Goal: Find specific page/section: Find specific page/section

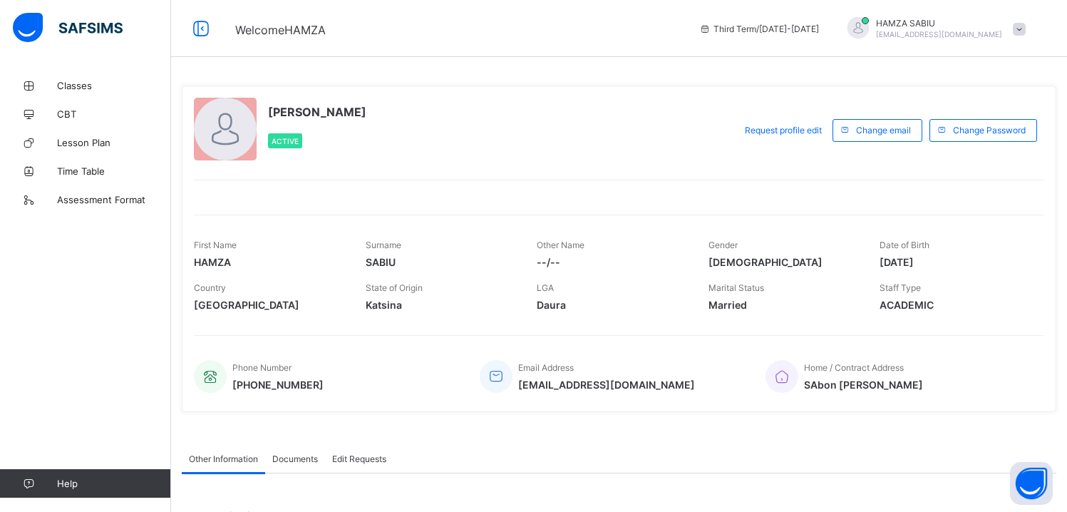
scroll to position [200, 0]
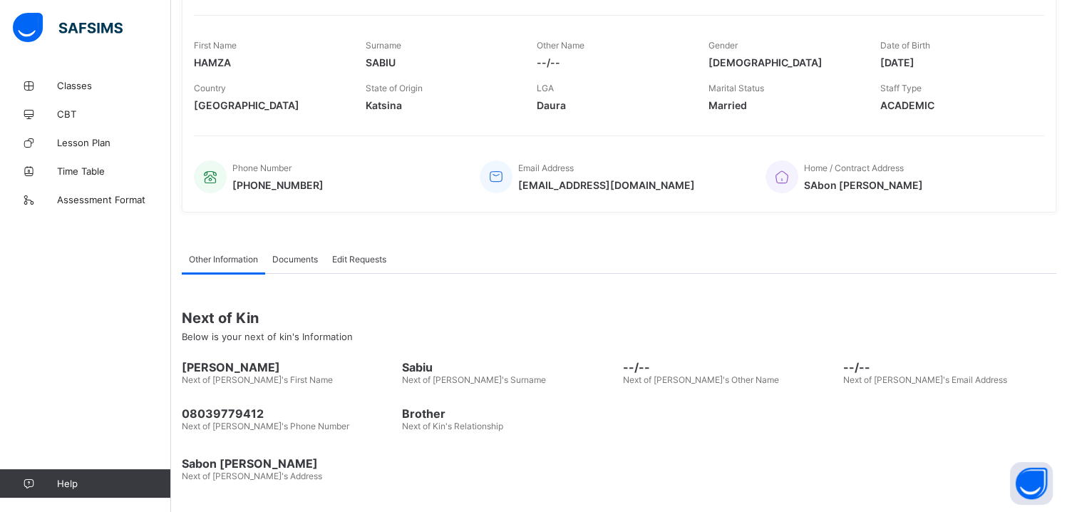
click at [86, 197] on span "Assessment Format" at bounding box center [114, 199] width 114 height 11
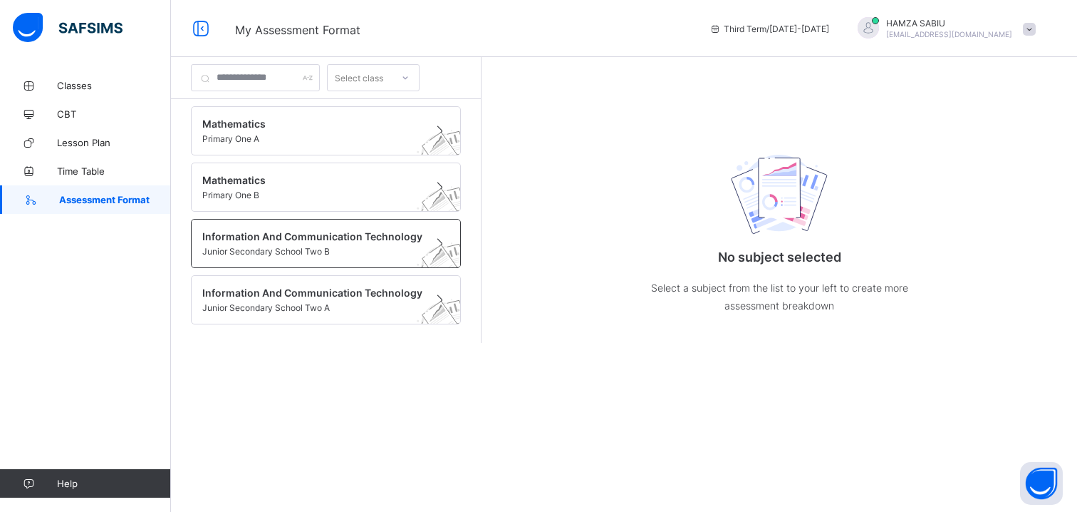
click at [313, 252] on span "Junior Secondary School Two B" at bounding box center [312, 251] width 220 height 11
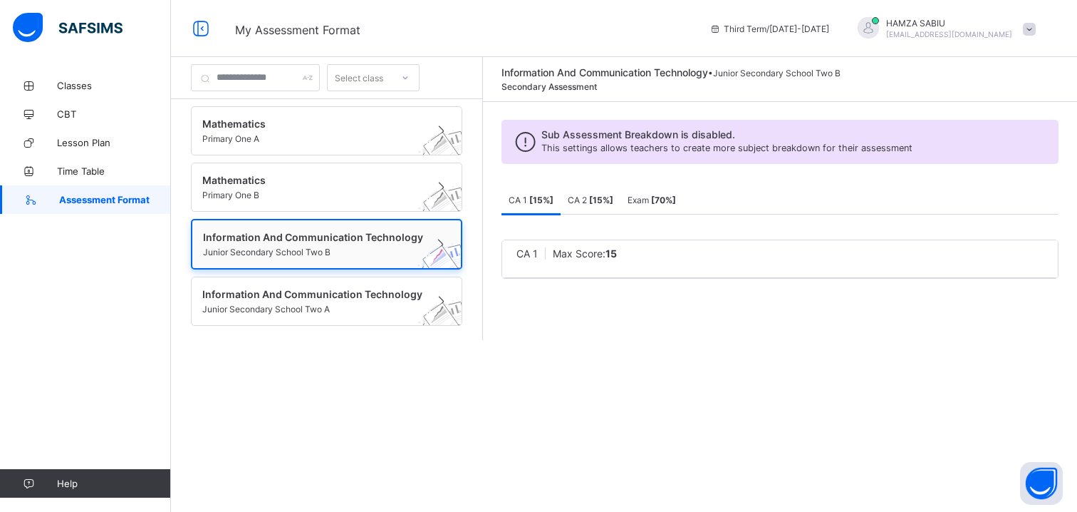
click at [399, 243] on span at bounding box center [313, 245] width 220 height 4
click at [554, 203] on b "[ 15 %]" at bounding box center [541, 200] width 24 height 11
click at [613, 197] on b "[ 15 %]" at bounding box center [601, 200] width 24 height 11
click at [670, 201] on b "[ 70 %]" at bounding box center [663, 200] width 25 height 11
click at [614, 252] on span "Max Score: 70" at bounding box center [590, 253] width 66 height 12
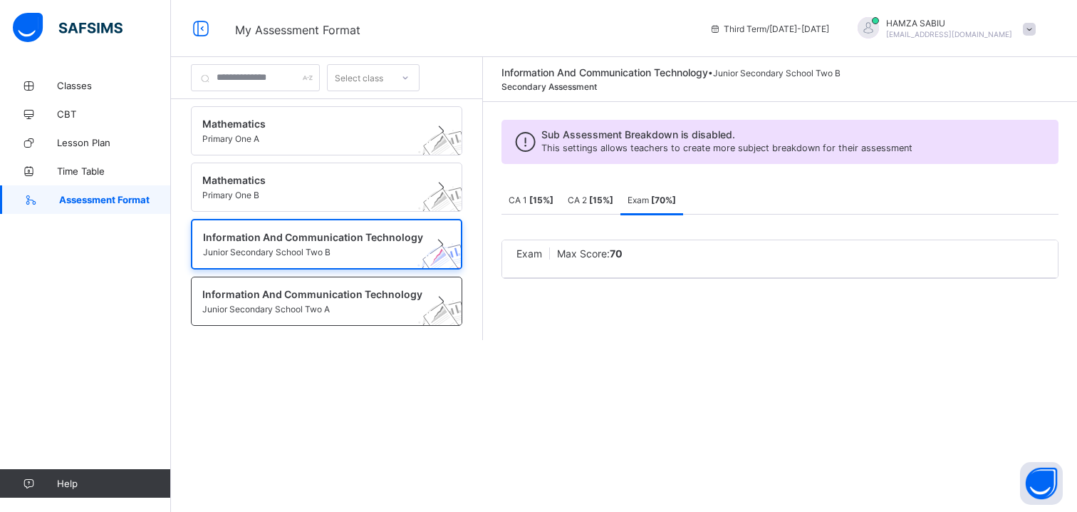
click at [319, 293] on span "Information And Communication Technology" at bounding box center [313, 294] width 222 height 12
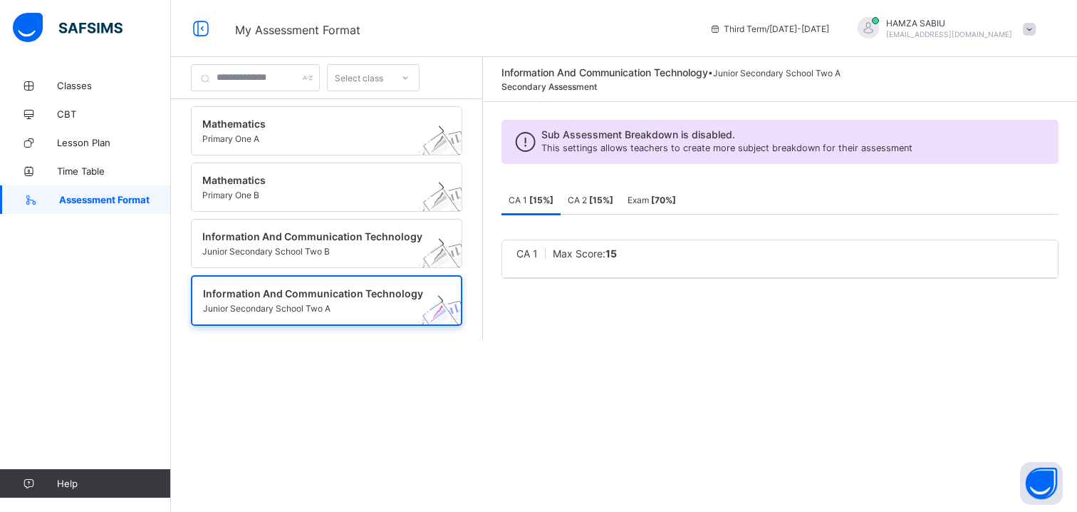
click at [533, 145] on icon at bounding box center [525, 141] width 31 height 27
click at [638, 136] on span "Sub Assessment Breakdown is disabled." at bounding box center [727, 134] width 371 height 12
click at [373, 177] on span "Mathematics" at bounding box center [313, 180] width 222 height 12
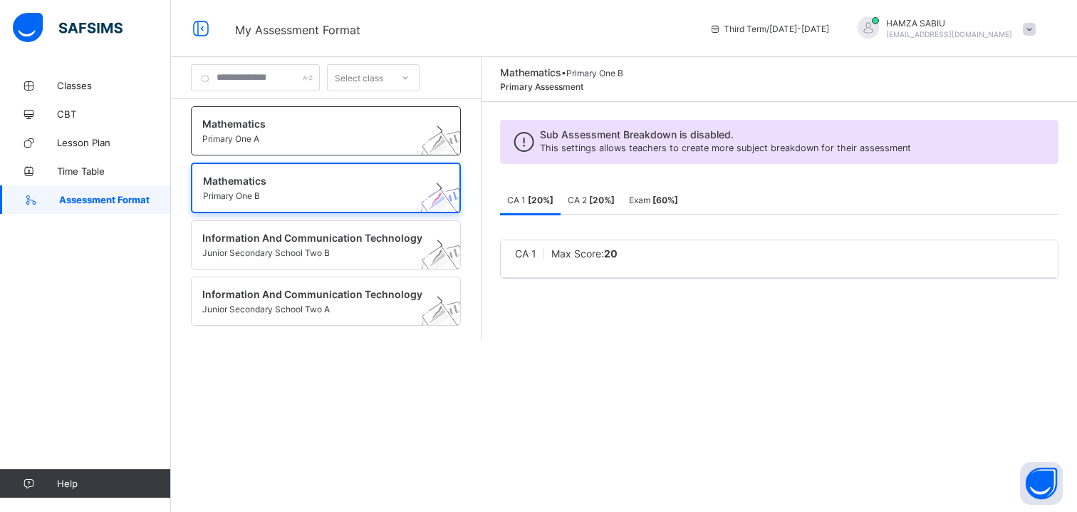
click at [301, 118] on span "Mathematics" at bounding box center [312, 124] width 220 height 12
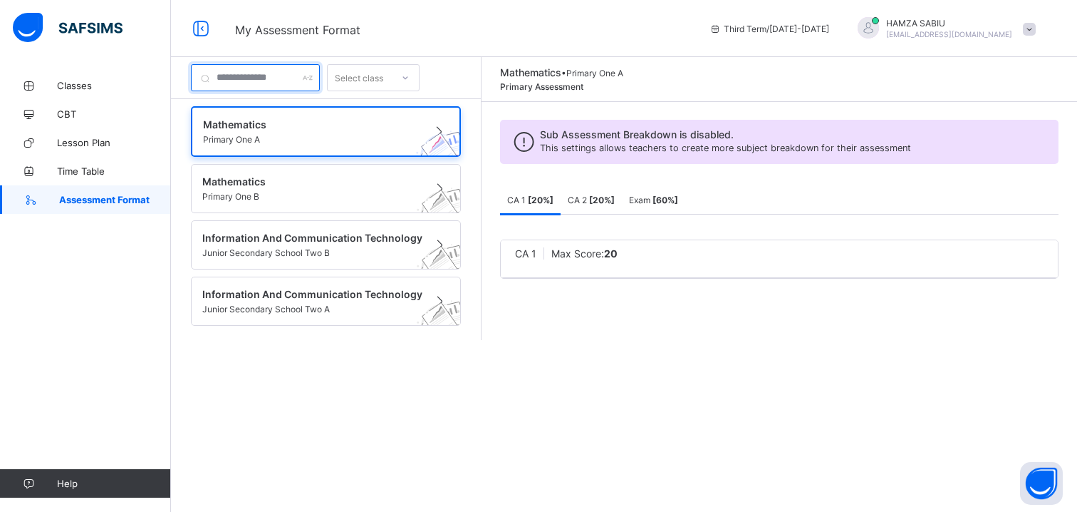
click at [274, 78] on input "text" at bounding box center [255, 77] width 129 height 27
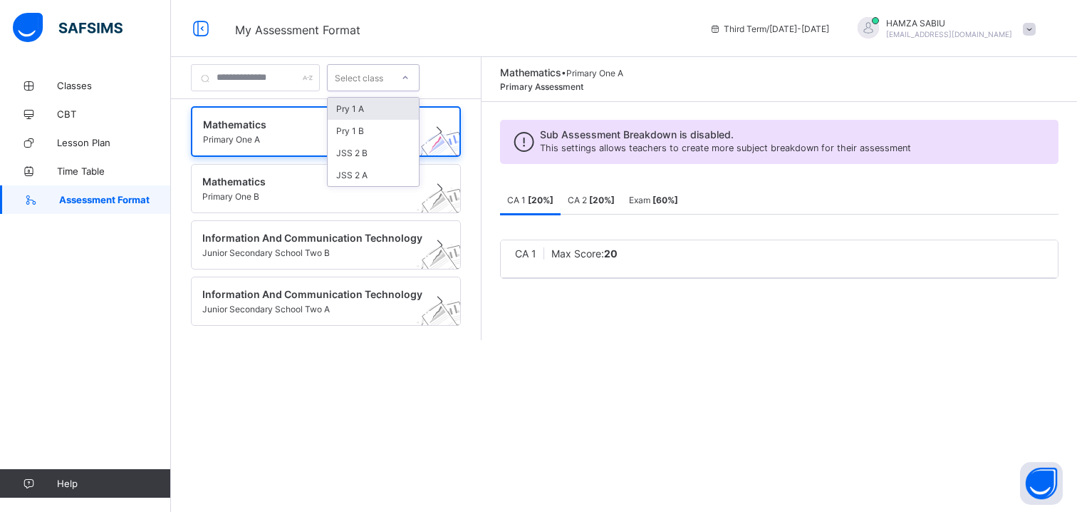
click at [383, 86] on div "Select class" at bounding box center [359, 77] width 48 height 27
click at [114, 169] on span "Time Table" at bounding box center [114, 170] width 114 height 11
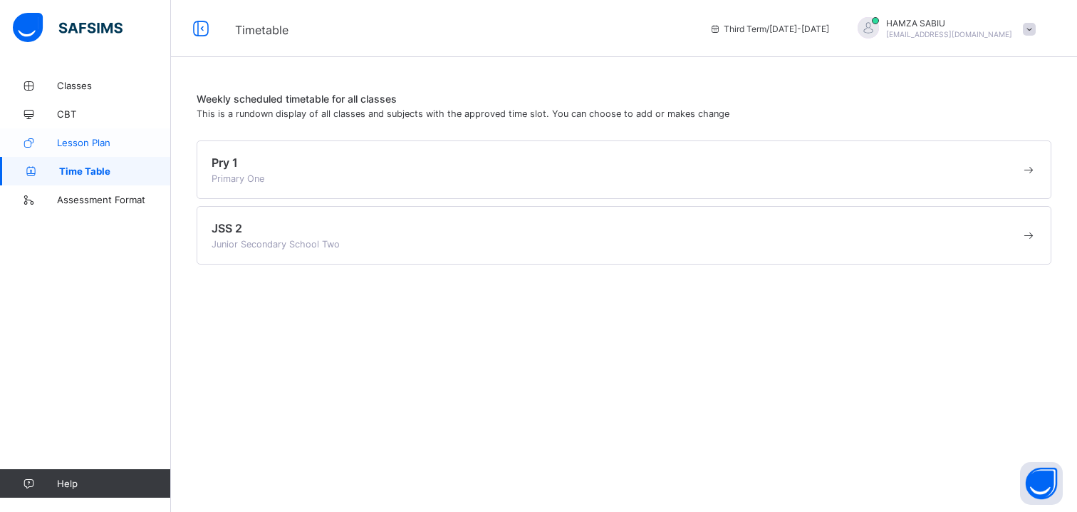
click at [113, 143] on span "Lesson Plan" at bounding box center [114, 142] width 114 height 11
